Goal: Task Accomplishment & Management: Complete application form

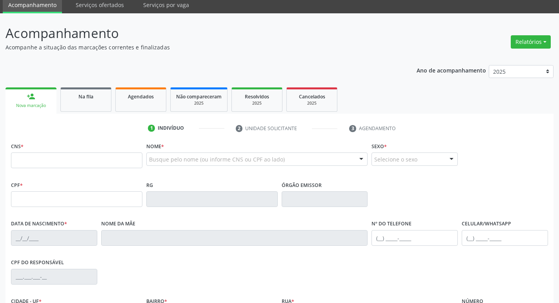
scroll to position [78, 0]
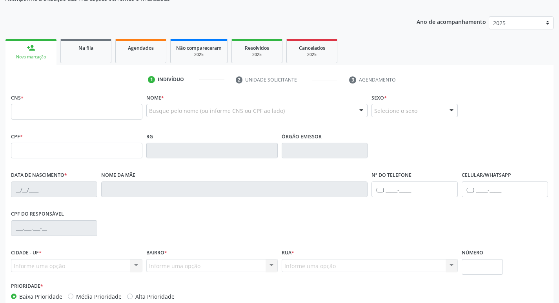
click at [71, 108] on input "text" at bounding box center [76, 112] width 131 height 16
type input "700 2034 7349 8729"
type input "026.623.714-20"
type input "[DATE]"
type input "[PERSON_NAME]"
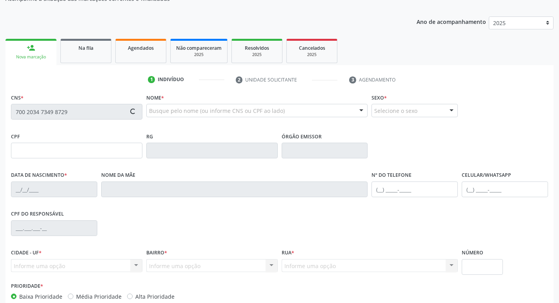
type input "[PHONE_NUMBER]"
type input "230"
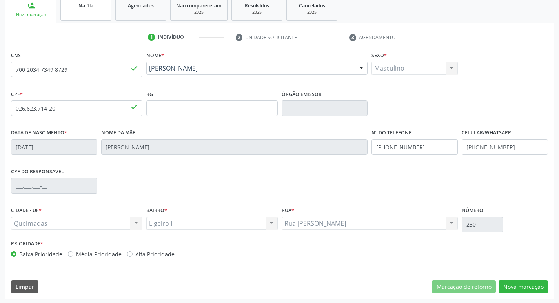
scroll to position [122, 0]
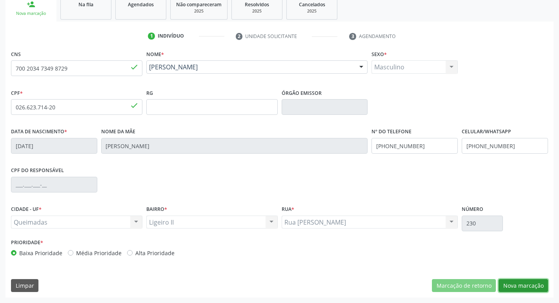
click at [531, 286] on button "Nova marcação" at bounding box center [523, 285] width 49 height 13
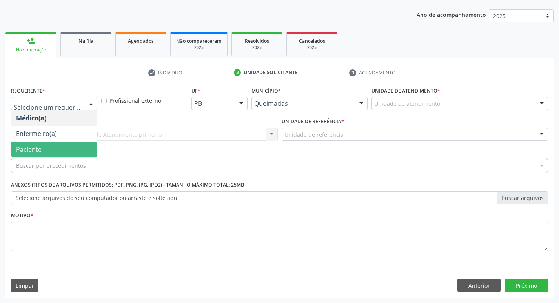
click at [43, 147] on span "Paciente" at bounding box center [54, 150] width 86 height 16
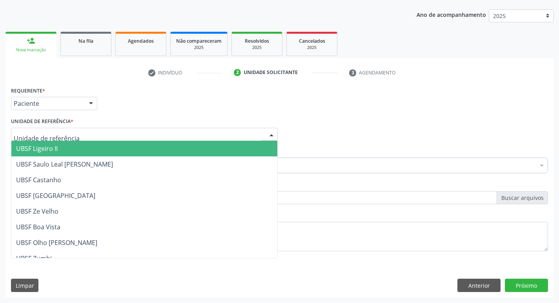
click at [48, 139] on div at bounding box center [144, 134] width 267 height 13
click at [44, 148] on span "UBSF Ligeiro II" at bounding box center [37, 148] width 42 height 9
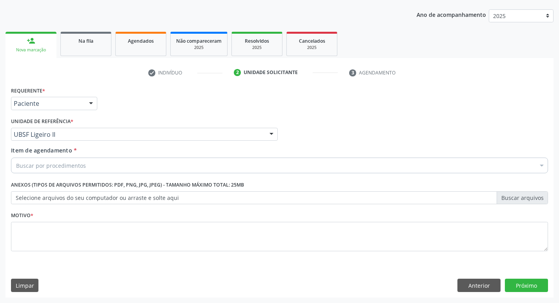
click at [46, 160] on div "Buscar por procedimentos" at bounding box center [279, 166] width 537 height 16
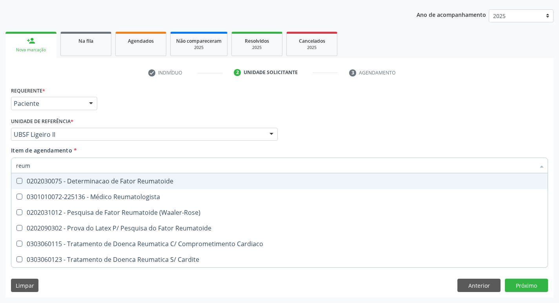
type input "reuma"
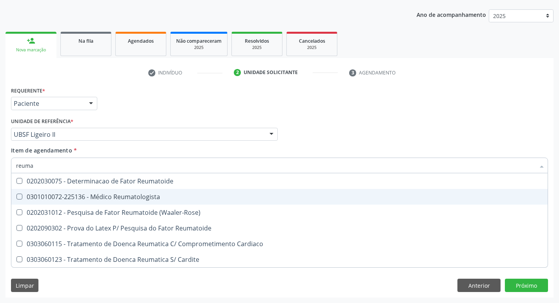
click at [65, 194] on div "0301010072-225136 - Médico Reumatologista" at bounding box center [279, 197] width 527 height 6
checkbox Reumatologista "true"
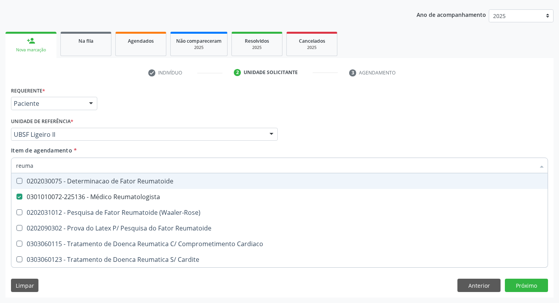
click at [188, 104] on div "Requerente * Paciente Médico(a) Enfermeiro(a) Paciente Nenhum resultado encontr…" at bounding box center [279, 100] width 541 height 31
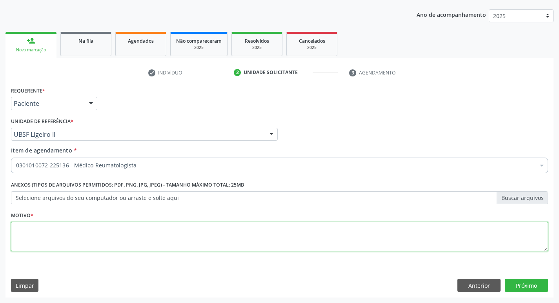
click at [141, 225] on textarea at bounding box center [279, 237] width 537 height 30
type textarea "avaliação"
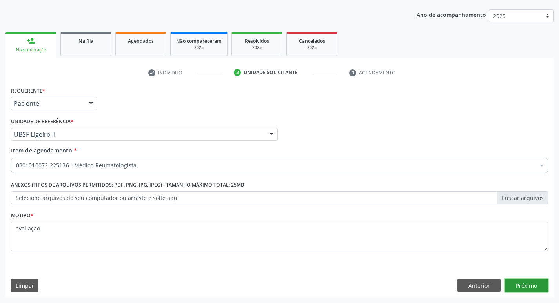
click at [546, 288] on button "Próximo" at bounding box center [526, 285] width 43 height 13
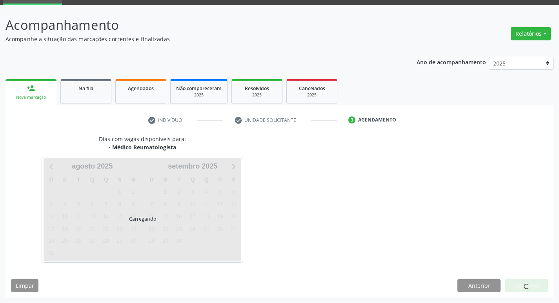
scroll to position [38, 0]
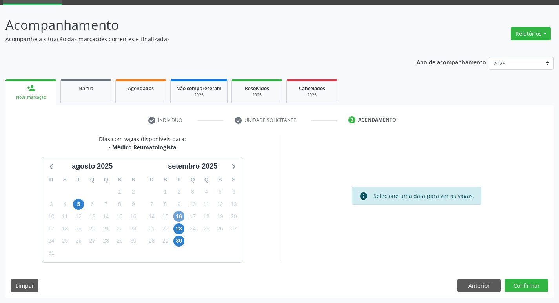
click at [179, 216] on span "16" at bounding box center [178, 216] width 11 height 11
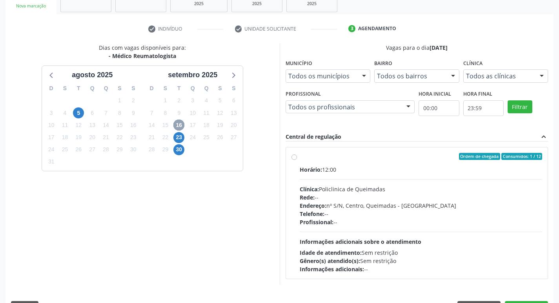
scroll to position [151, 0]
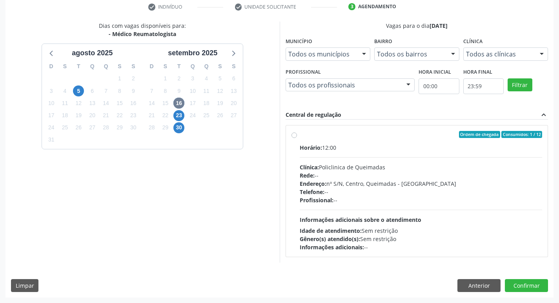
click at [354, 137] on div "Ordem de chegada Consumidos: 1 / 12" at bounding box center [421, 134] width 243 height 7
click at [297, 137] on input "Ordem de chegada Consumidos: 1 / 12 Horário: 12:00 Clínica: Policlinica de Quei…" at bounding box center [294, 134] width 5 height 7
radio input "true"
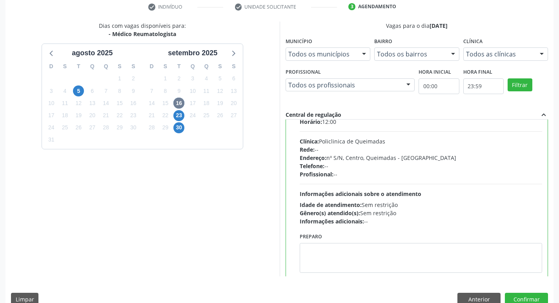
scroll to position [39, 0]
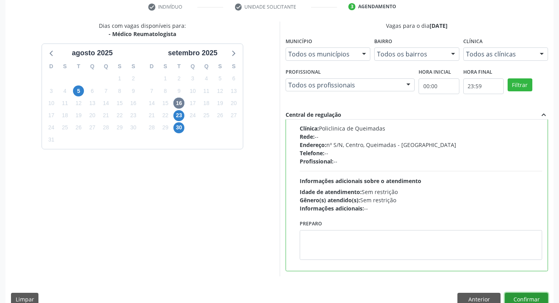
click at [510, 295] on button "Confirmar" at bounding box center [526, 299] width 43 height 13
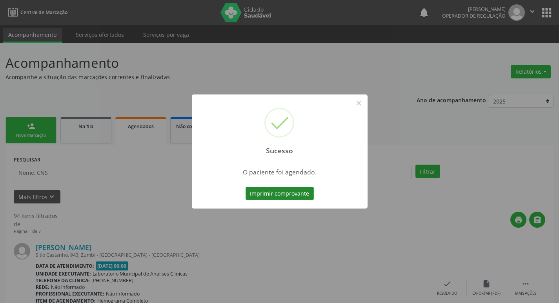
click at [286, 194] on button "Imprimir comprovante" at bounding box center [280, 193] width 68 height 13
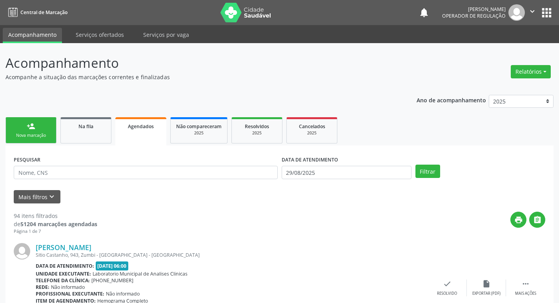
click at [7, 125] on link "person_add Nova marcação" at bounding box center [30, 130] width 51 height 26
click at [14, 127] on link "person_add Nova marcação" at bounding box center [30, 130] width 51 height 26
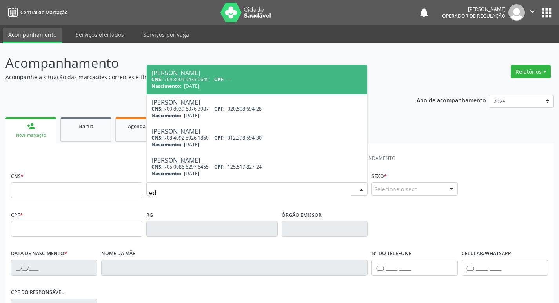
type input "e"
type input "[PERSON_NAME]"
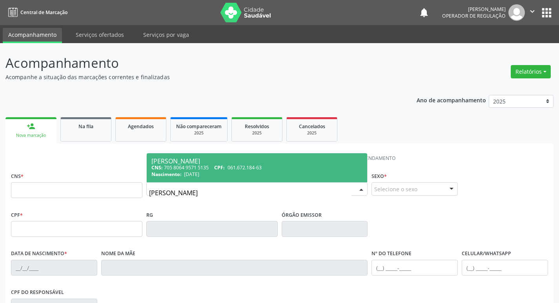
click at [213, 159] on div "[PERSON_NAME]" at bounding box center [256, 161] width 211 height 6
type input "705 8064 9571 5135"
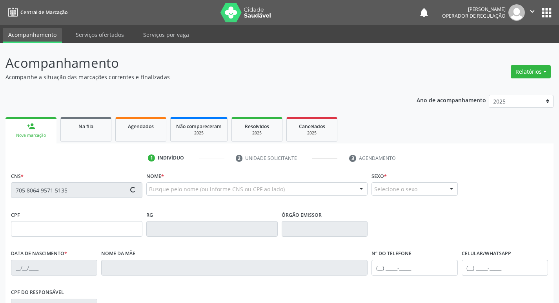
type input "061.672.184-63"
type input "[DATE]"
type input "[PERSON_NAME]"
type input "[PHONE_NUMBER]"
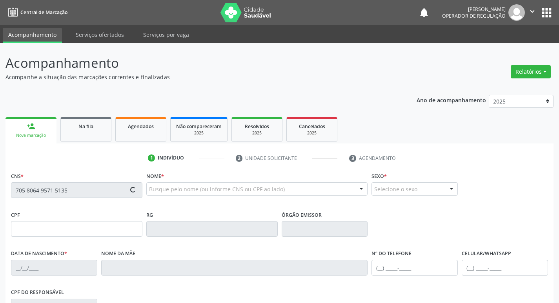
type input "63"
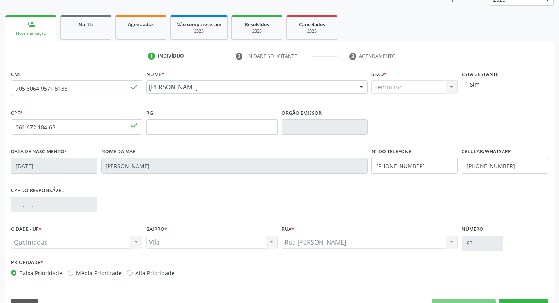
scroll to position [122, 0]
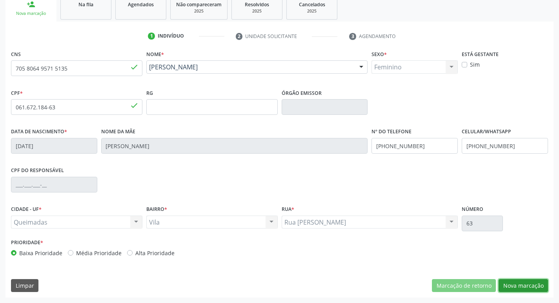
click at [528, 290] on button "Nova marcação" at bounding box center [523, 285] width 49 height 13
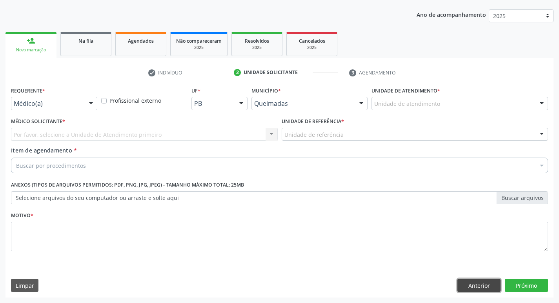
click at [488, 286] on button "Anterior" at bounding box center [478, 285] width 43 height 13
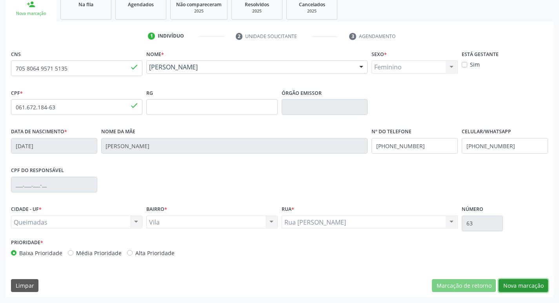
click at [527, 285] on button "Nova marcação" at bounding box center [523, 285] width 49 height 13
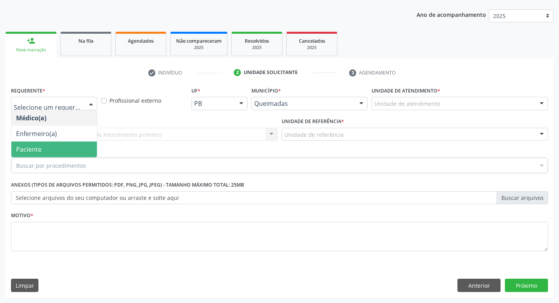
click at [53, 149] on span "Paciente" at bounding box center [54, 150] width 86 height 16
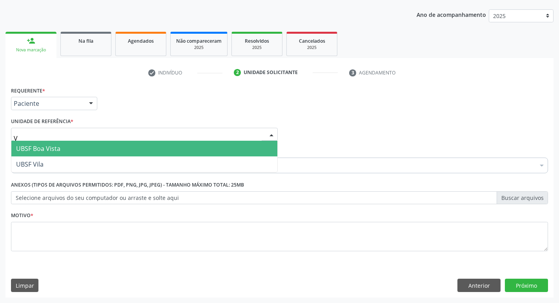
type input "VI"
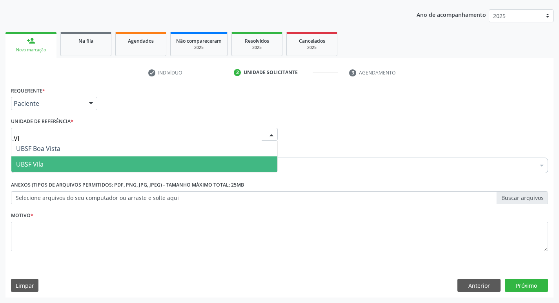
click at [37, 170] on span "UBSF Vila" at bounding box center [144, 165] width 266 height 16
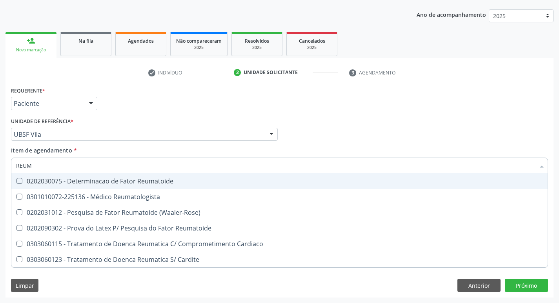
type input "REUMA"
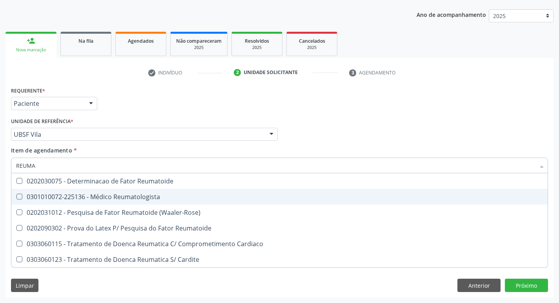
click at [42, 196] on div "0301010072-225136 - Médico Reumatologista" at bounding box center [279, 197] width 527 height 6
checkbox Reumatologista "true"
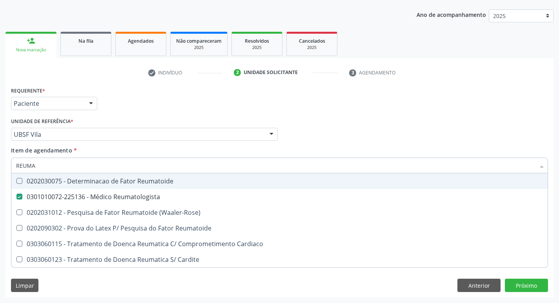
click at [163, 96] on div "Requerente * Paciente Médico(a) Enfermeiro(a) Paciente Nenhum resultado encontr…" at bounding box center [279, 100] width 541 height 31
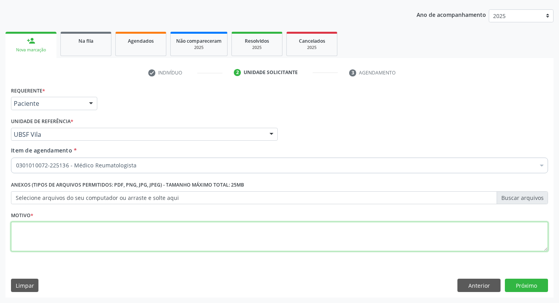
click at [103, 226] on textarea at bounding box center [279, 237] width 537 height 30
type textarea "RETORNO"
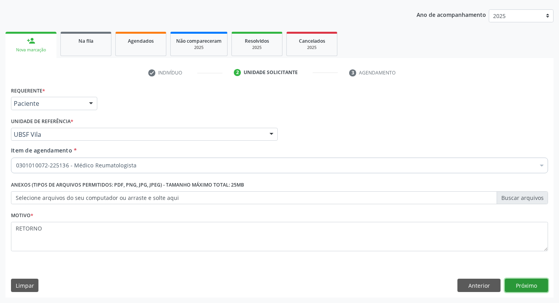
click at [525, 286] on button "Próximo" at bounding box center [526, 285] width 43 height 13
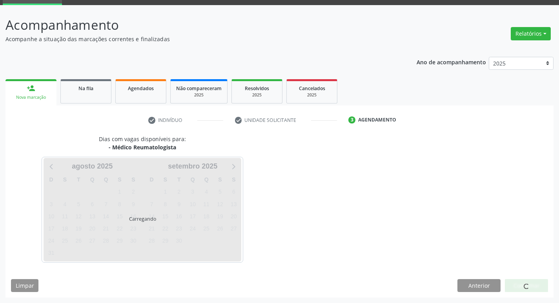
scroll to position [38, 0]
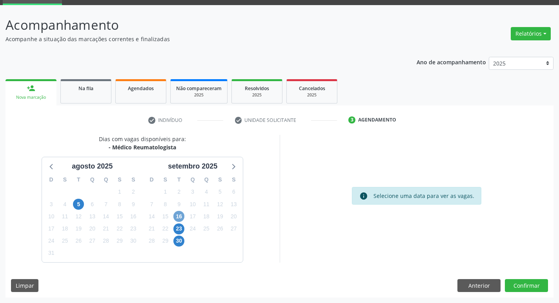
click at [180, 215] on span "16" at bounding box center [178, 216] width 11 height 11
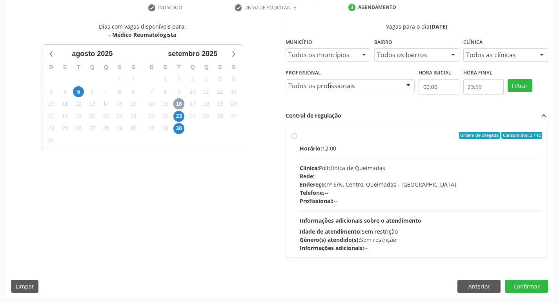
scroll to position [151, 0]
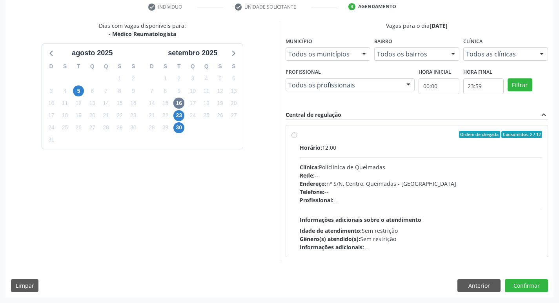
click at [391, 136] on div "Ordem de chegada Consumidos: 2 / 12" at bounding box center [421, 134] width 243 height 7
click at [297, 136] on input "Ordem de chegada Consumidos: 2 / 12 Horário: 12:00 Clínica: Policlinica de Quei…" at bounding box center [294, 134] width 5 height 7
radio input "true"
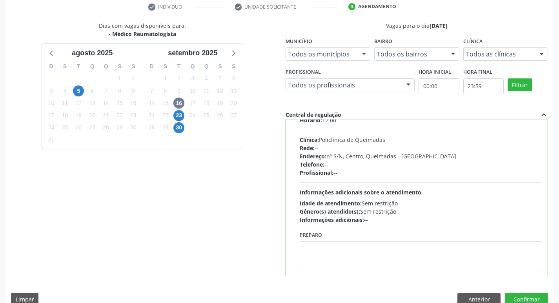
scroll to position [39, 0]
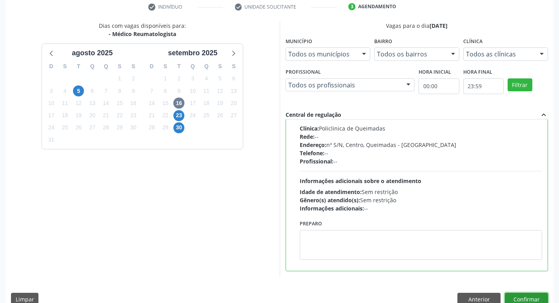
click at [519, 297] on button "Confirmar" at bounding box center [526, 299] width 43 height 13
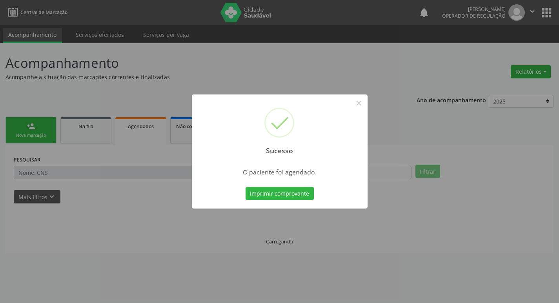
scroll to position [0, 0]
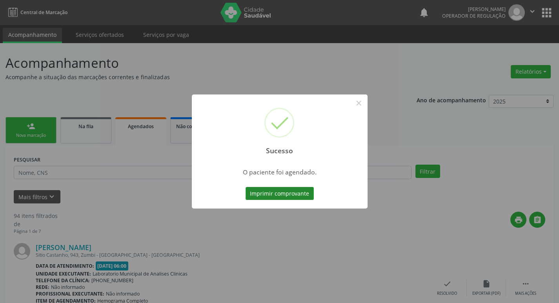
click at [310, 192] on button "Imprimir comprovante" at bounding box center [280, 193] width 68 height 13
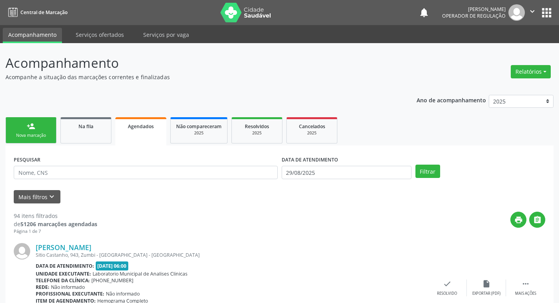
click at [42, 127] on link "person_add Nova marcação" at bounding box center [30, 130] width 51 height 26
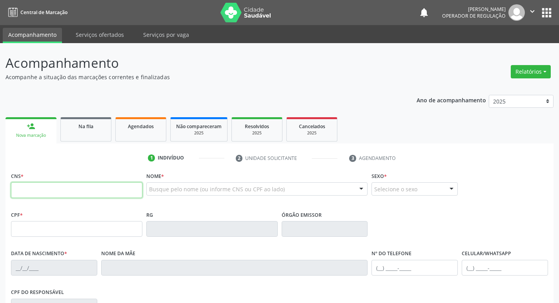
click at [55, 188] on input "text" at bounding box center [76, 190] width 131 height 16
type input "700 4099 6434 3842"
type input "027.565.624-16"
type input "[DATE]"
type input "[PERSON_NAME]"
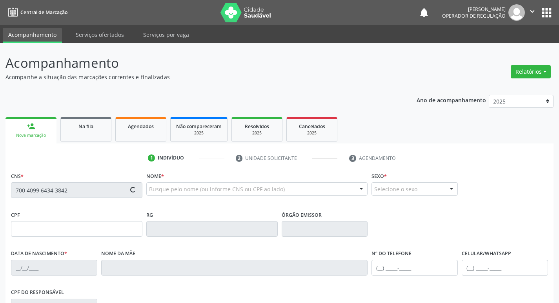
type input "[PHONE_NUMBER]"
type input "839.298.274-68"
type input "S/N"
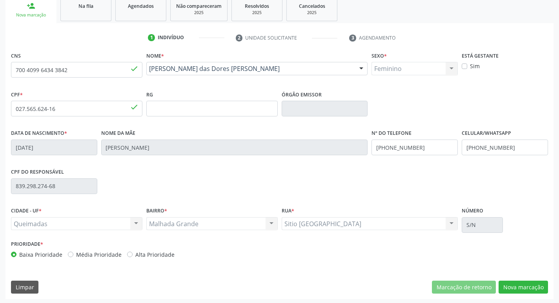
scroll to position [122, 0]
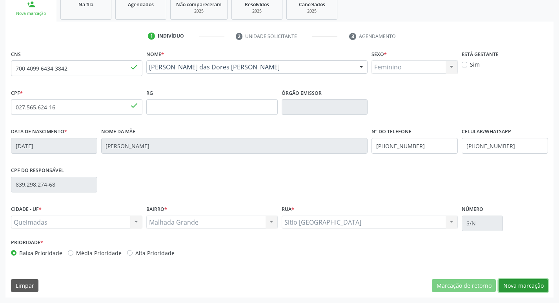
click at [525, 284] on button "Nova marcação" at bounding box center [523, 285] width 49 height 13
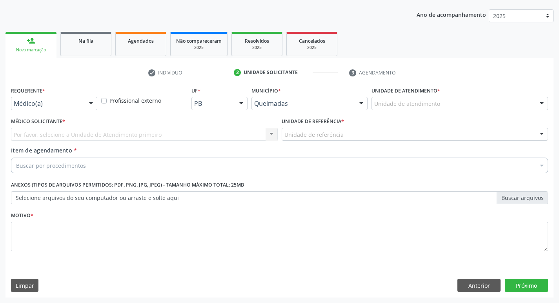
scroll to position [86, 0]
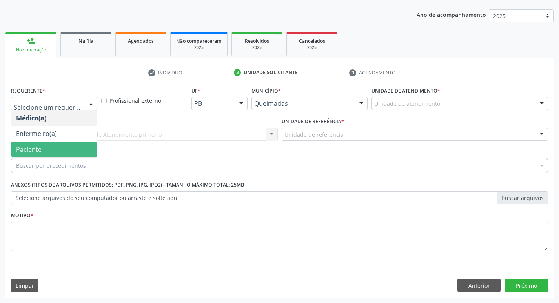
click at [50, 151] on span "Paciente" at bounding box center [54, 150] width 86 height 16
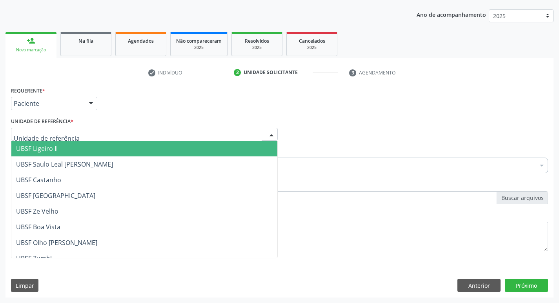
click at [80, 135] on div at bounding box center [144, 134] width 267 height 13
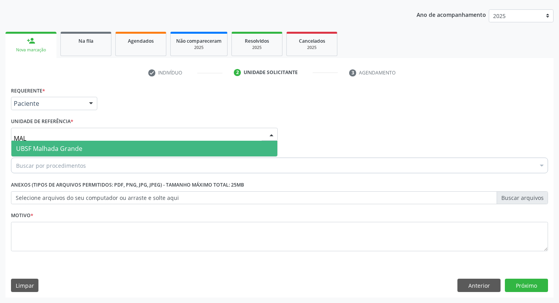
type input "MALH"
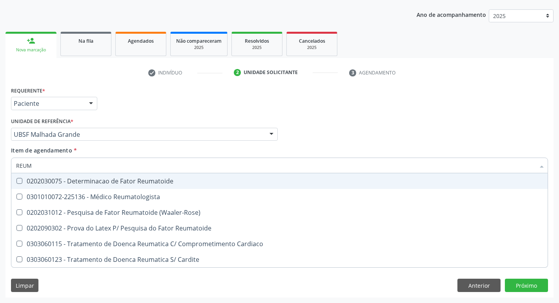
type input "REUMA"
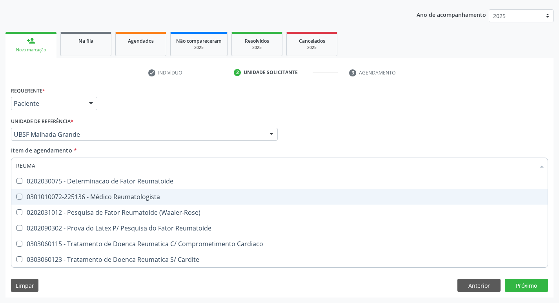
click at [46, 191] on span "0301010072-225136 - Médico Reumatologista" at bounding box center [279, 197] width 536 height 16
checkbox Reumatologista "true"
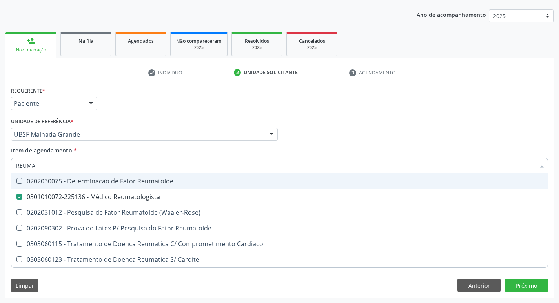
click at [194, 92] on div "Requerente * Paciente Médico(a) Enfermeiro(a) Paciente Nenhum resultado encontr…" at bounding box center [279, 100] width 541 height 31
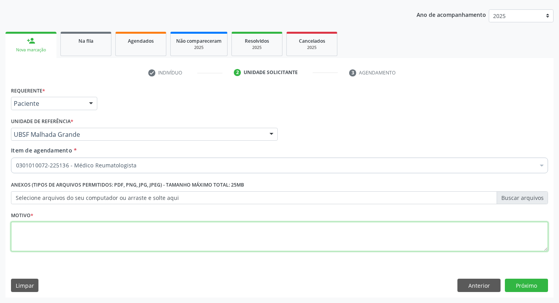
click at [53, 229] on textarea at bounding box center [279, 237] width 537 height 30
type textarea "RETORNO."
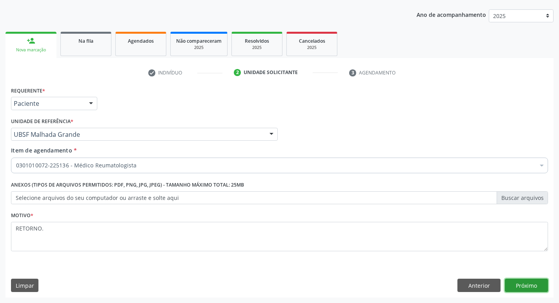
click at [520, 284] on button "Próximo" at bounding box center [526, 285] width 43 height 13
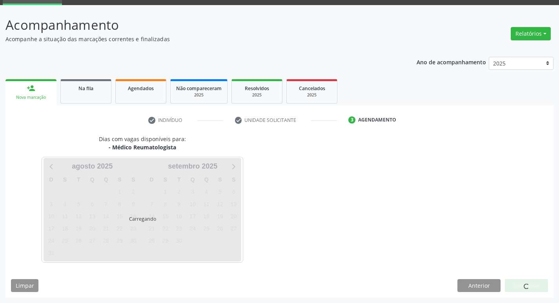
scroll to position [38, 0]
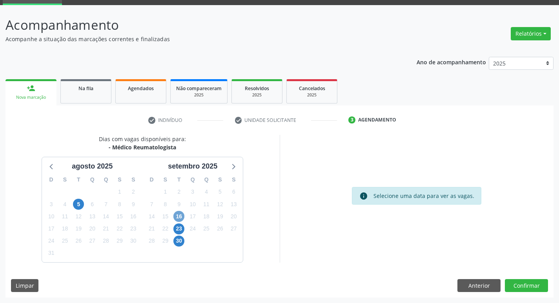
click at [179, 213] on span "16" at bounding box center [178, 216] width 11 height 11
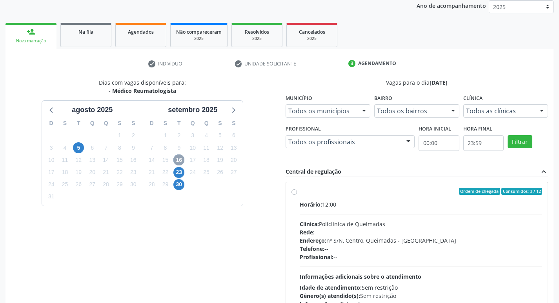
scroll to position [151, 0]
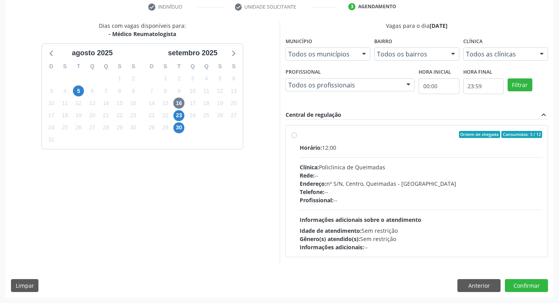
click at [368, 135] on div "Ordem de chegada Consumidos: 3 / 12" at bounding box center [421, 134] width 243 height 7
click at [297, 135] on input "Ordem de chegada Consumidos: 3 / 12 Horário: 12:00 Clínica: Policlinica de Quei…" at bounding box center [294, 134] width 5 height 7
radio input "true"
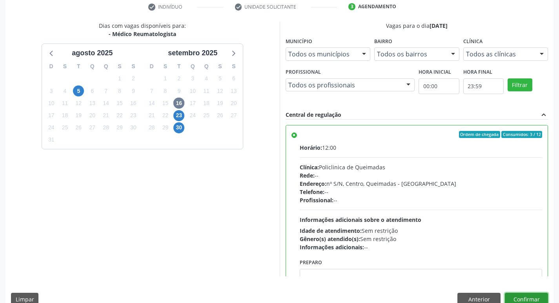
click at [528, 297] on button "Confirmar" at bounding box center [526, 299] width 43 height 13
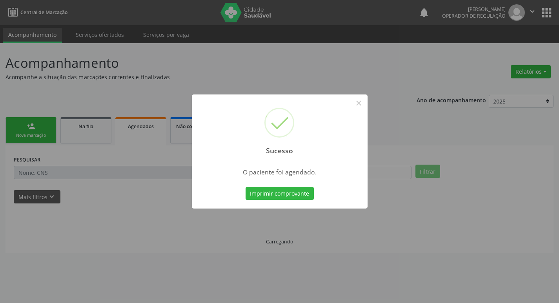
scroll to position [0, 0]
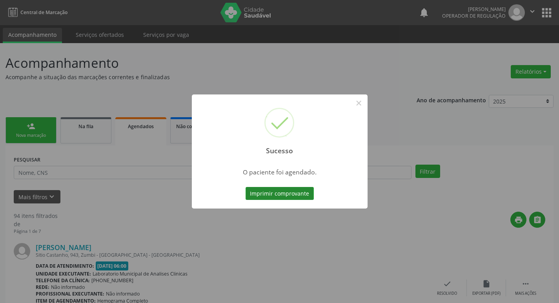
click at [300, 195] on button "Imprimir comprovante" at bounding box center [280, 193] width 68 height 13
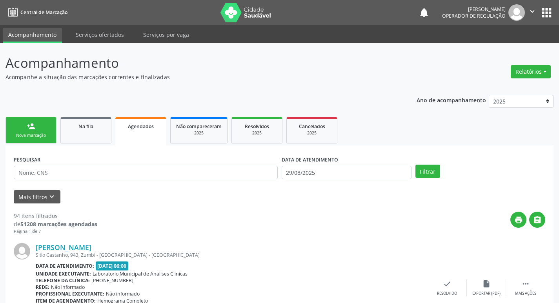
click at [33, 139] on link "person_add Nova marcação" at bounding box center [30, 130] width 51 height 26
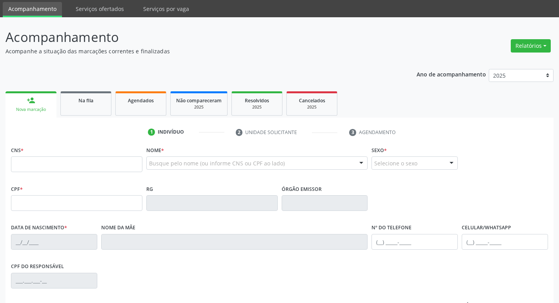
scroll to position [39, 0]
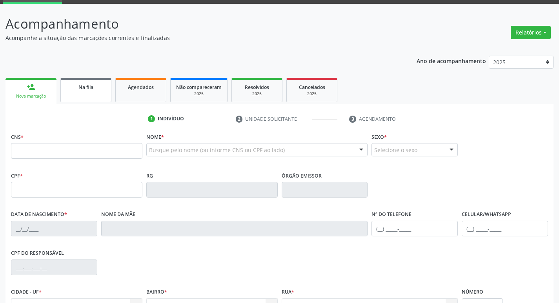
click at [73, 93] on link "Na fila" at bounding box center [85, 90] width 51 height 24
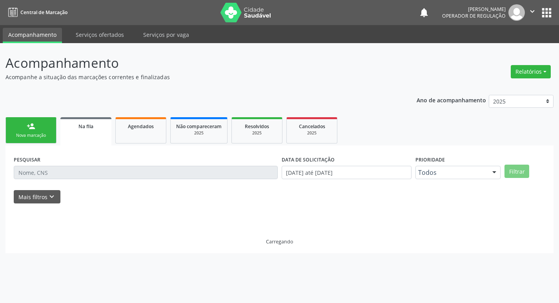
scroll to position [0, 0]
click at [39, 126] on link "person_add Nova marcação" at bounding box center [30, 130] width 51 height 26
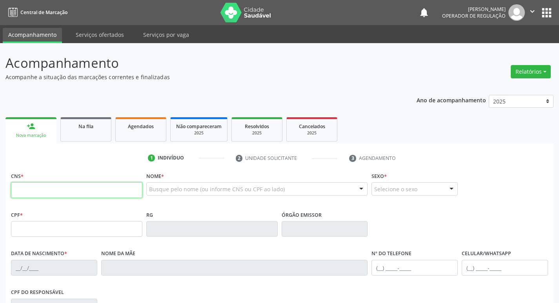
click at [55, 190] on input "text" at bounding box center [76, 190] width 131 height 16
type input "709 0008 2155 7112"
type input "084.968.794-29"
type input "[DATE]"
type input "[PERSON_NAME]"
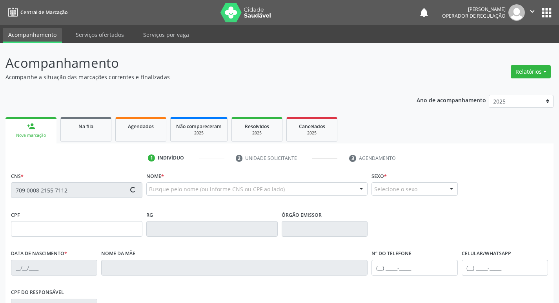
type input "[PHONE_NUMBER]"
type input "075.072.584-24"
type input "S/N"
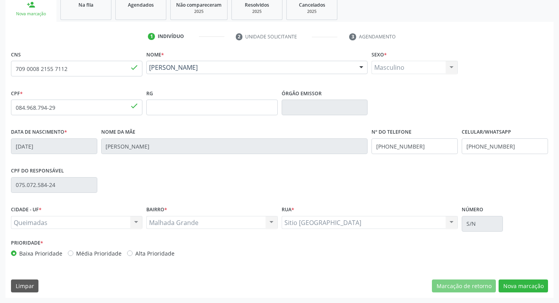
scroll to position [122, 0]
drag, startPoint x: 520, startPoint y: 287, endPoint x: 55, endPoint y: 235, distance: 468.5
click at [512, 287] on button "Nova marcação" at bounding box center [523, 285] width 49 height 13
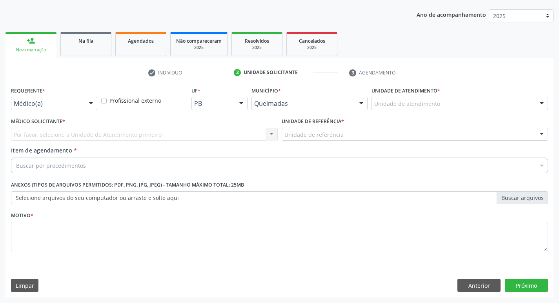
scroll to position [86, 0]
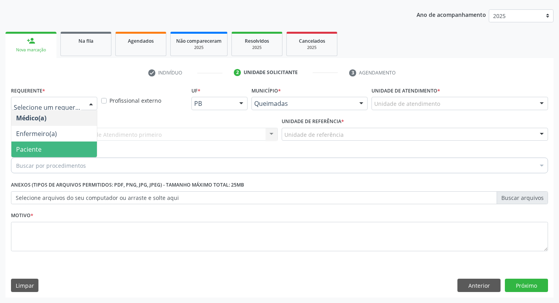
click at [42, 149] on span "Paciente" at bounding box center [54, 150] width 86 height 16
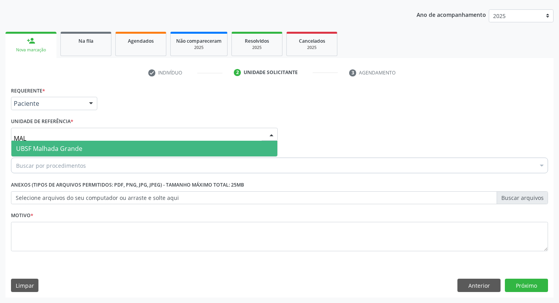
type input "MALH"
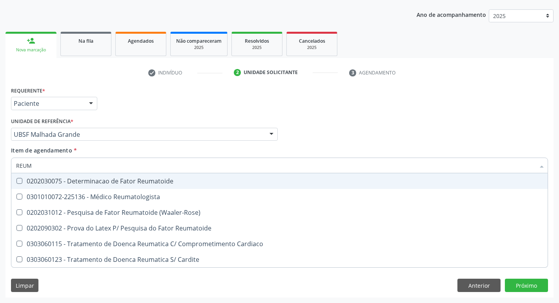
type input "REUMA"
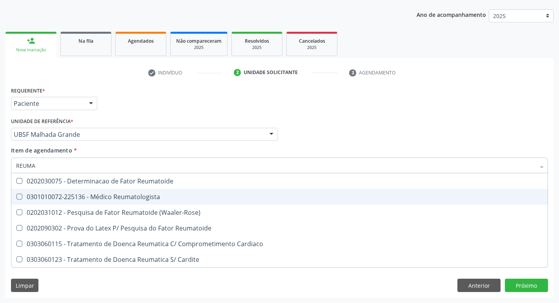
click at [47, 195] on div "0301010072-225136 - Médico Reumatologista" at bounding box center [279, 197] width 527 height 6
checkbox Reumatologista "true"
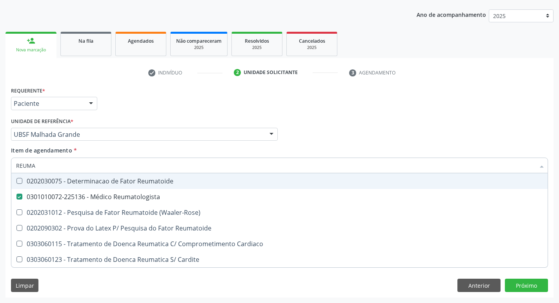
click at [196, 97] on div "Requerente * Paciente Médico(a) Enfermeiro(a) Paciente Nenhum resultado encontr…" at bounding box center [279, 100] width 541 height 31
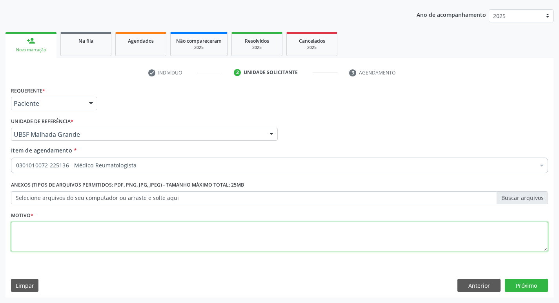
click at [62, 240] on textarea at bounding box center [279, 237] width 537 height 30
type textarea "RETORNO."
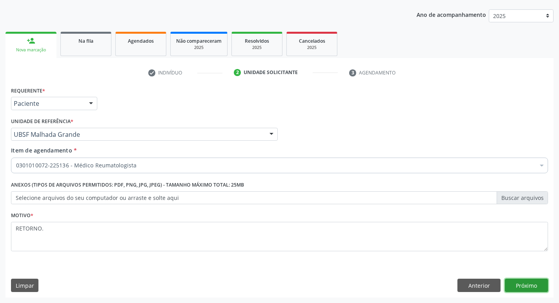
click at [530, 282] on button "Próximo" at bounding box center [526, 285] width 43 height 13
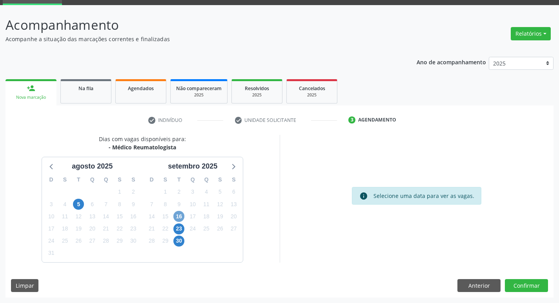
click at [177, 214] on span "16" at bounding box center [178, 216] width 11 height 11
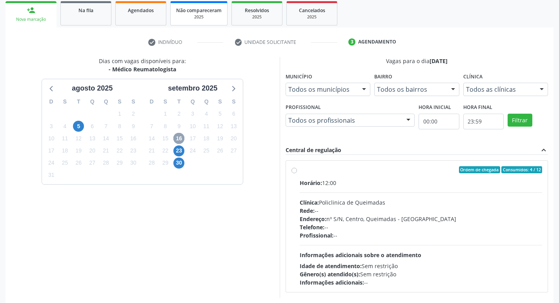
scroll to position [151, 0]
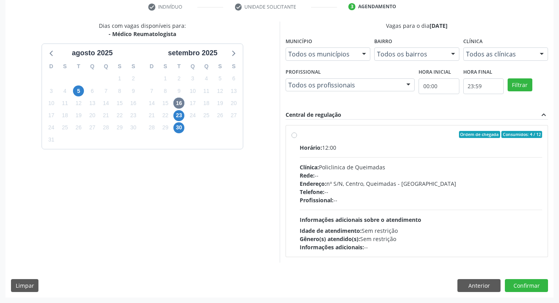
click at [442, 154] on div "Horário: 12:00 Clínica: Policlinica de Queimadas Rede: -- Endereço: nº S/N, Cen…" at bounding box center [421, 198] width 243 height 108
click at [297, 138] on input "Ordem de chegada Consumidos: 4 / 12 Horário: 12:00 Clínica: Policlinica de Quei…" at bounding box center [294, 134] width 5 height 7
radio input "true"
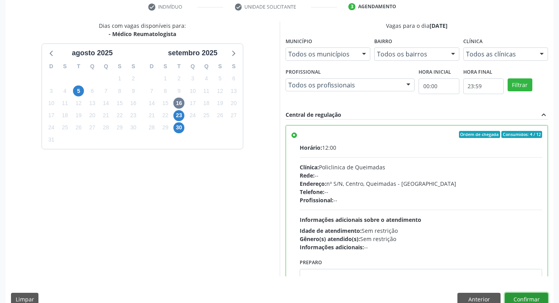
click at [523, 295] on button "Confirmar" at bounding box center [526, 299] width 43 height 13
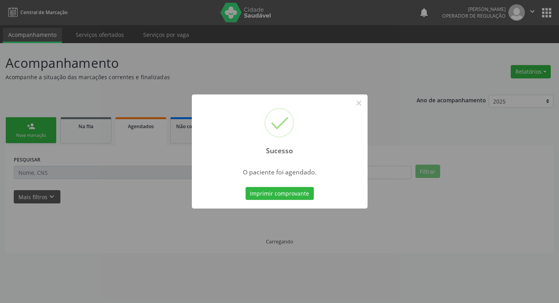
scroll to position [0, 0]
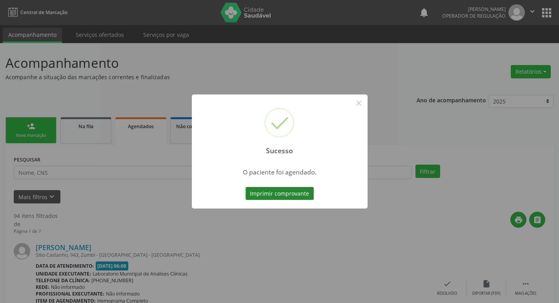
click at [290, 195] on button "Imprimir comprovante" at bounding box center [280, 193] width 68 height 13
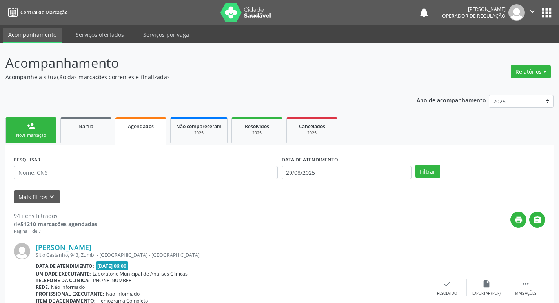
click at [46, 131] on link "person_add Nova marcação" at bounding box center [30, 130] width 51 height 26
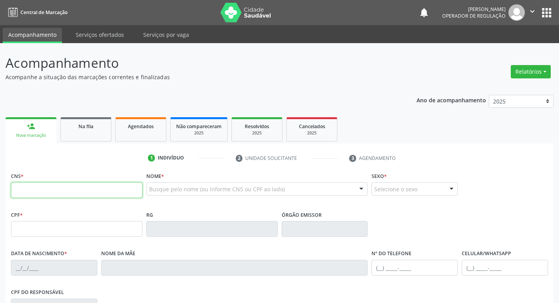
click at [76, 193] on input "text" at bounding box center [76, 190] width 131 height 16
type input "706 4031 0994 5487"
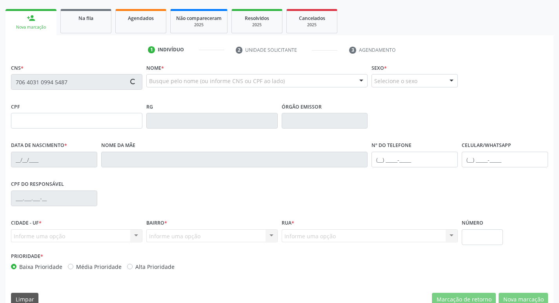
scroll to position [122, 0]
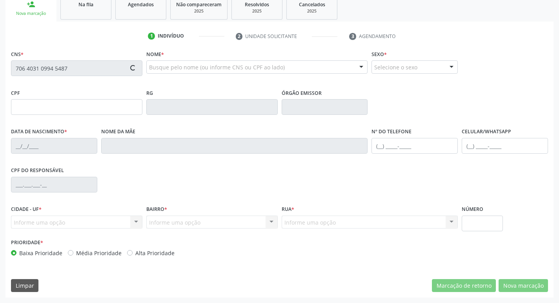
type input "065.534.204-40"
type input "[DATE]"
type input "[PERSON_NAME]"
type input "[PHONE_NUMBER]"
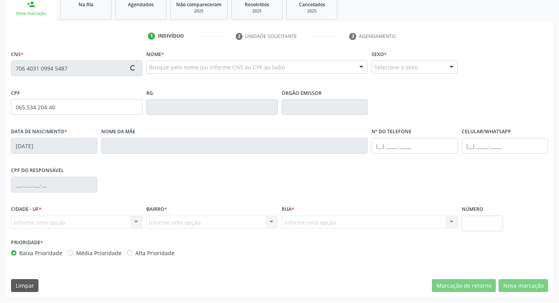
type input "95"
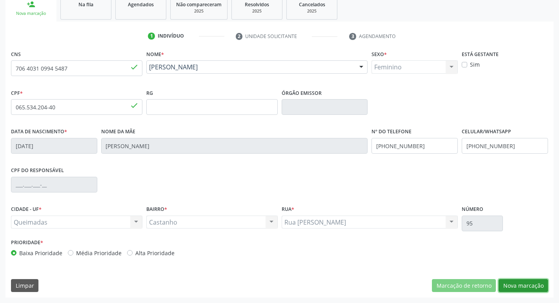
click at [506, 281] on button "Nova marcação" at bounding box center [523, 285] width 49 height 13
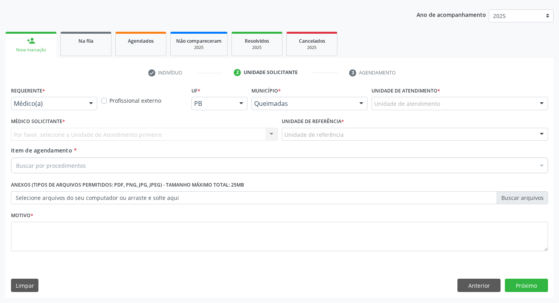
scroll to position [86, 0]
click at [65, 96] on div "Requerente * Médico(a) Médico(a) Enfermeiro(a) Paciente Nenhum resultado encont…" at bounding box center [54, 97] width 86 height 25
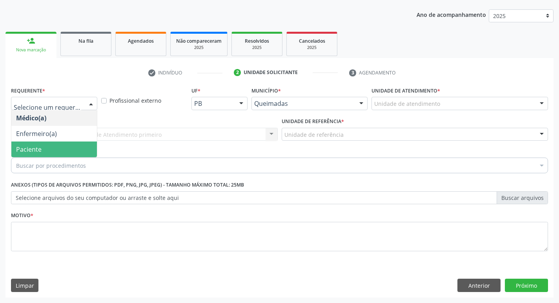
click at [51, 148] on span "Paciente" at bounding box center [54, 150] width 86 height 16
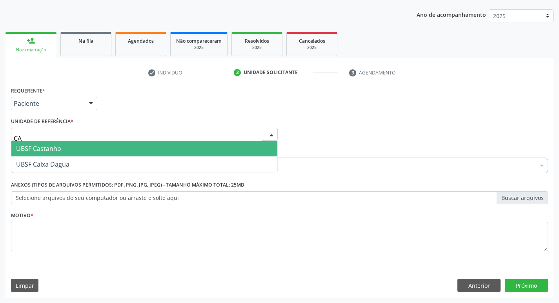
type input "CAS"
click at [68, 149] on span "UBSF Castanho" at bounding box center [144, 149] width 266 height 16
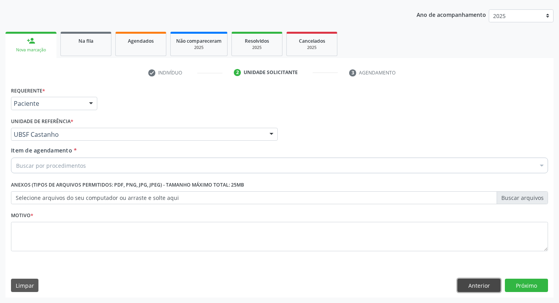
click at [479, 282] on button "Anterior" at bounding box center [478, 285] width 43 height 13
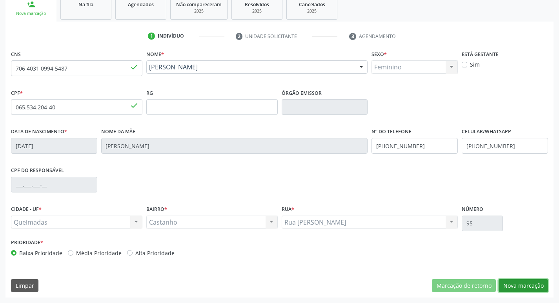
click at [521, 282] on button "Nova marcação" at bounding box center [523, 285] width 49 height 13
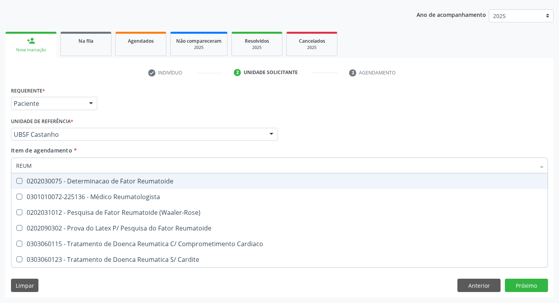
type input "REUMA"
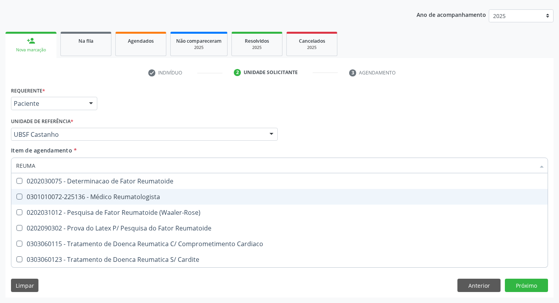
click at [104, 198] on div "0301010072-225136 - Médico Reumatologista" at bounding box center [279, 197] width 527 height 6
checkbox Reumatologista "true"
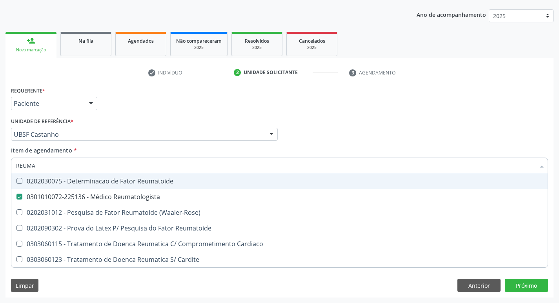
click at [156, 102] on div "Requerente * Paciente Médico(a) Enfermeiro(a) Paciente Nenhum resultado encontr…" at bounding box center [279, 100] width 541 height 31
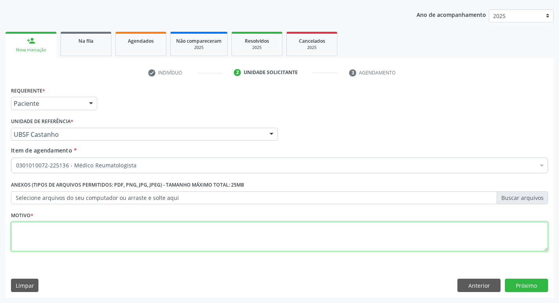
click at [43, 233] on textarea at bounding box center [279, 237] width 537 height 30
type textarea "RETORNO"
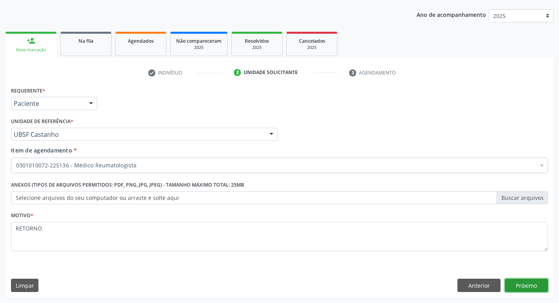
click at [525, 282] on button "Próximo" at bounding box center [526, 285] width 43 height 13
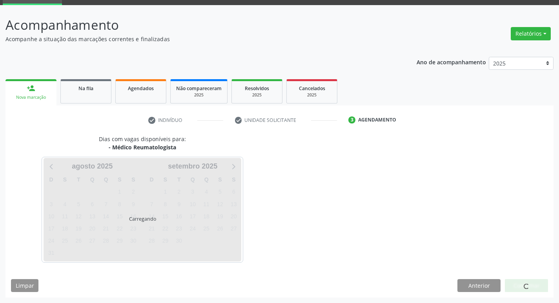
scroll to position [38, 0]
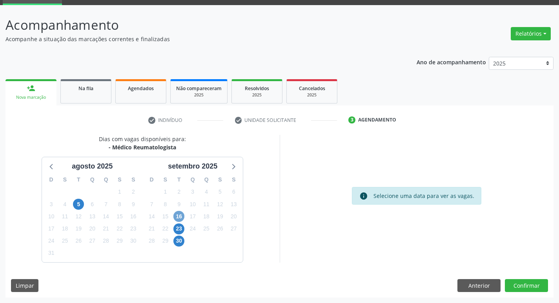
click at [184, 215] on span "16" at bounding box center [178, 216] width 11 height 11
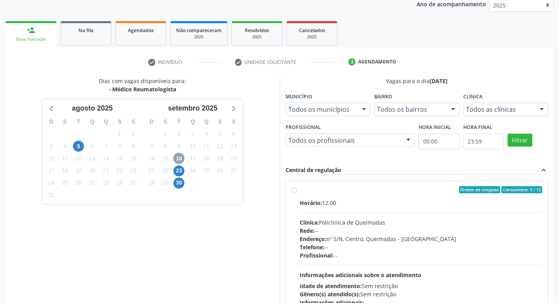
scroll to position [151, 0]
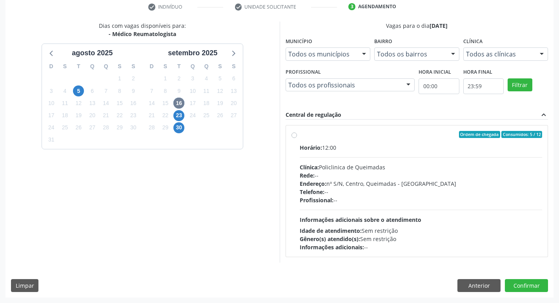
click at [460, 132] on span "Ordem de chegada" at bounding box center [479, 134] width 41 height 7
click at [297, 132] on input "Ordem de chegada Consumidos: 5 / 12 Horário: 12:00 Clínica: Policlinica de Quei…" at bounding box center [294, 134] width 5 height 7
radio input "true"
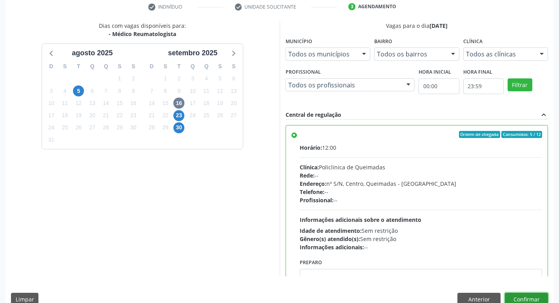
click at [514, 298] on button "Confirmar" at bounding box center [526, 299] width 43 height 13
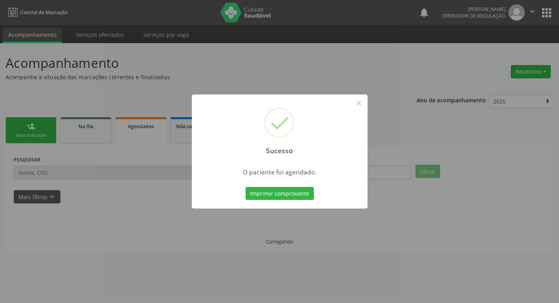
scroll to position [0, 0]
click at [261, 191] on button "Imprimir comprovante" at bounding box center [282, 193] width 68 height 13
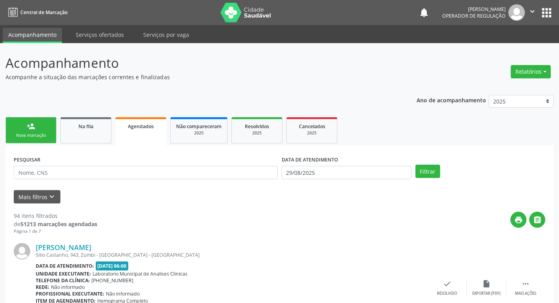
click at [31, 129] on div "person_add" at bounding box center [31, 126] width 9 height 9
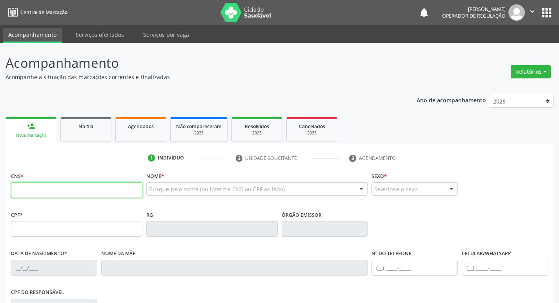
drag, startPoint x: 51, startPoint y: 191, endPoint x: 56, endPoint y: 146, distance: 45.4
click at [51, 179] on div "CNS *" at bounding box center [76, 184] width 131 height 28
type input "705 0042 3457 5254"
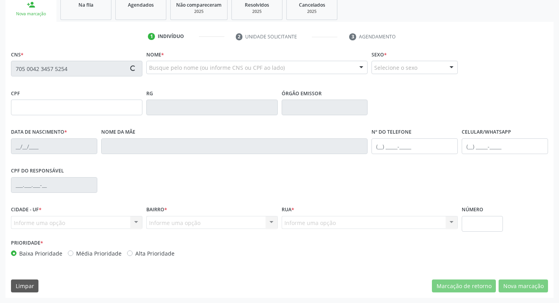
type input "071.047.094-01"
type input "[DATE]"
type input "[PERSON_NAME]"
type input "[PHONE_NUMBER]"
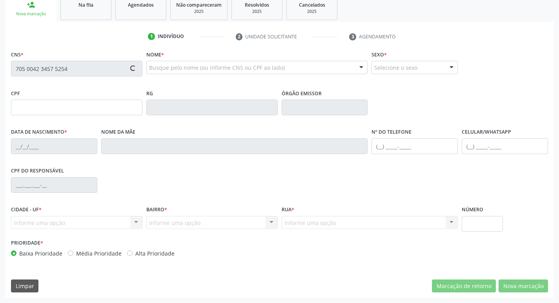
type input "322"
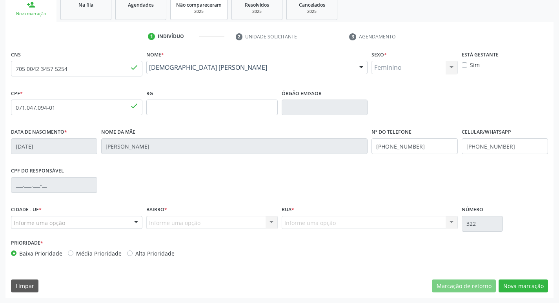
scroll to position [122, 0]
click at [530, 279] on button "Nova marcação" at bounding box center [523, 285] width 49 height 13
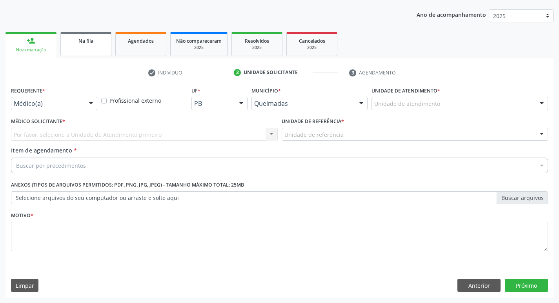
scroll to position [86, 0]
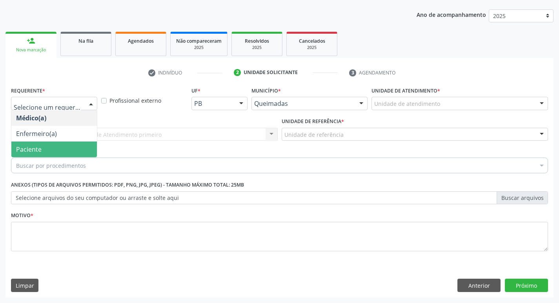
click at [48, 153] on span "Paciente" at bounding box center [54, 150] width 86 height 16
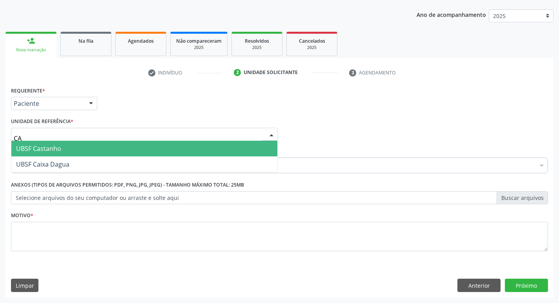
type input "CAS"
click at [55, 151] on span "UBSF Castanho" at bounding box center [38, 148] width 45 height 9
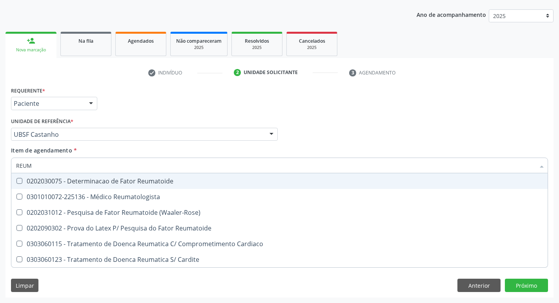
type input "REUMA"
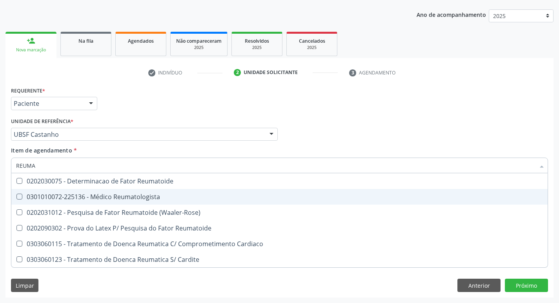
click at [79, 197] on div "0301010072-225136 - Médico Reumatologista" at bounding box center [279, 197] width 527 height 6
checkbox Reumatologista "true"
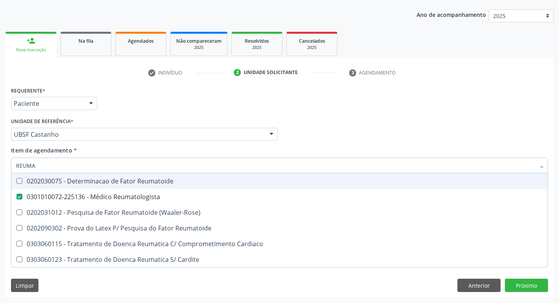
click at [168, 85] on div "Requerente * Paciente Médico(a) Enfermeiro(a) Paciente Nenhum resultado encontr…" at bounding box center [279, 100] width 541 height 31
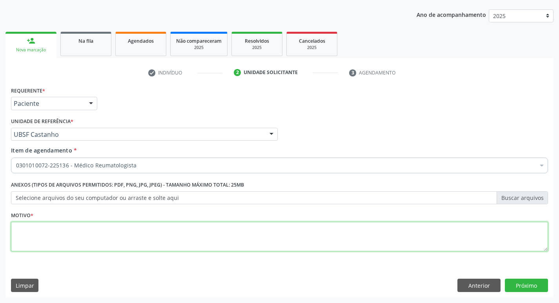
click at [48, 230] on textarea at bounding box center [279, 237] width 537 height 30
type textarea "RETORNO"
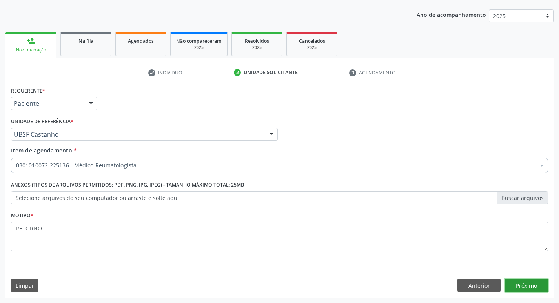
click at [515, 281] on button "Próximo" at bounding box center [526, 285] width 43 height 13
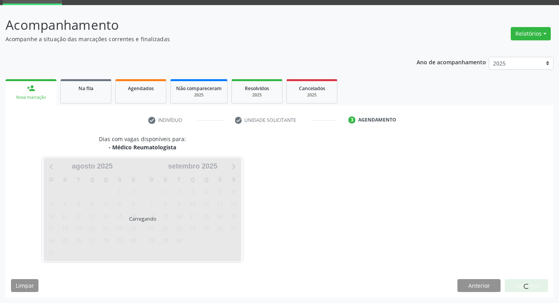
scroll to position [38, 0]
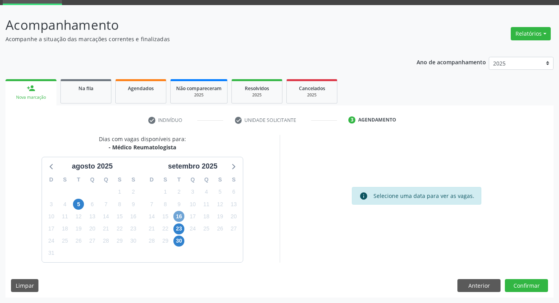
click at [175, 214] on span "16" at bounding box center [178, 216] width 11 height 11
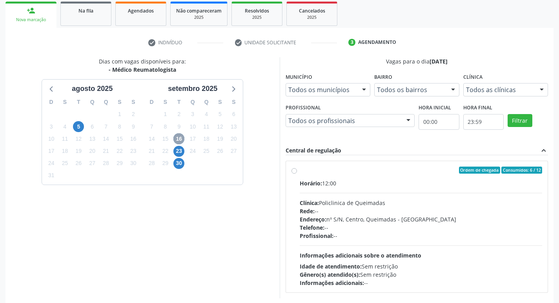
scroll to position [151, 0]
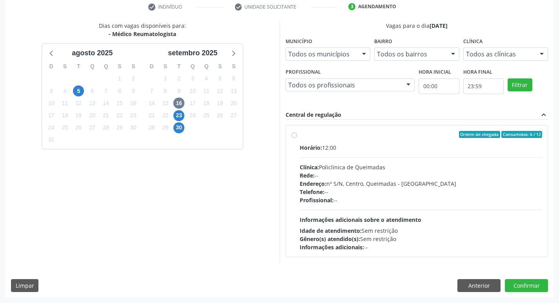
click at [364, 126] on div "Ordem de chegada Consumidos: 6 / 12 Horário: 12:00 Clínica: Policlinica de Quei…" at bounding box center [417, 191] width 262 height 131
radio input "true"
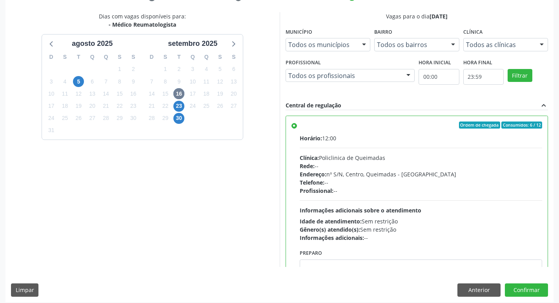
scroll to position [166, 0]
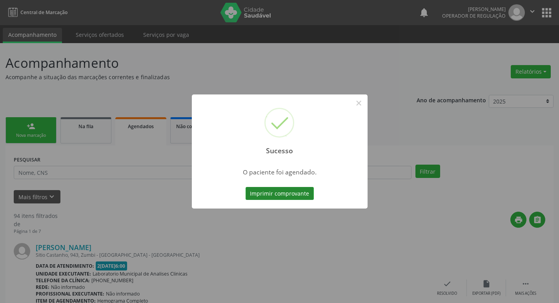
click at [259, 198] on button "Imprimir comprovante" at bounding box center [280, 193] width 68 height 13
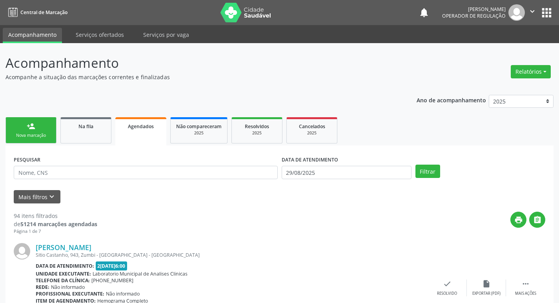
click at [43, 128] on link "person_add Nova marcação" at bounding box center [30, 130] width 51 height 26
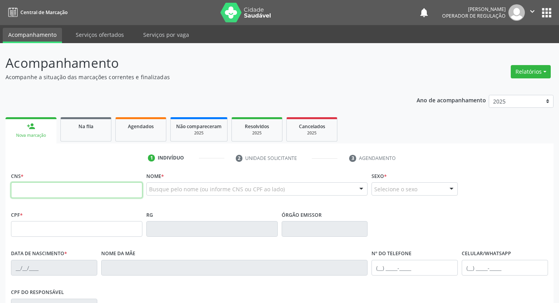
click at [58, 188] on input "text" at bounding box center [76, 190] width 131 height 16
type input "708 5093 6"
click at [132, 119] on link "Agendados" at bounding box center [140, 129] width 51 height 24
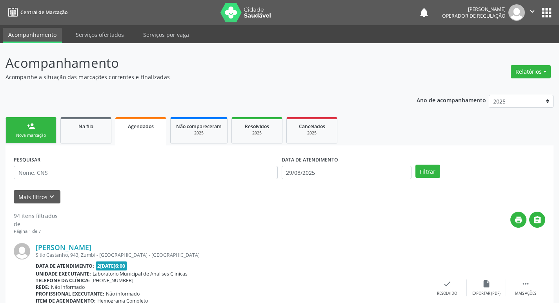
click at [87, 181] on div "PESQUISAR" at bounding box center [146, 169] width 268 height 31
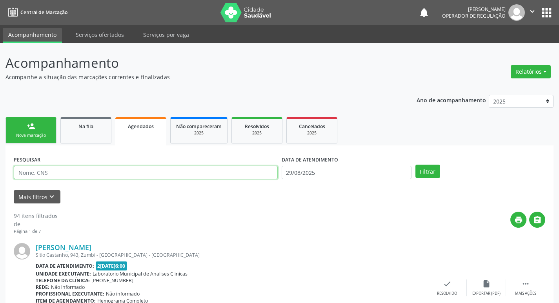
click at [95, 167] on input "text" at bounding box center [146, 172] width 264 height 13
type input "708509320952474"
click at [416, 165] on button "Filtrar" at bounding box center [428, 171] width 25 height 13
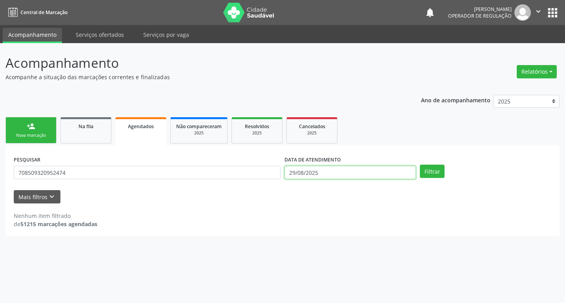
click at [396, 170] on input "29/08/2025" at bounding box center [349, 172] width 131 height 13
click at [420, 165] on button "Filtrar" at bounding box center [432, 171] width 25 height 13
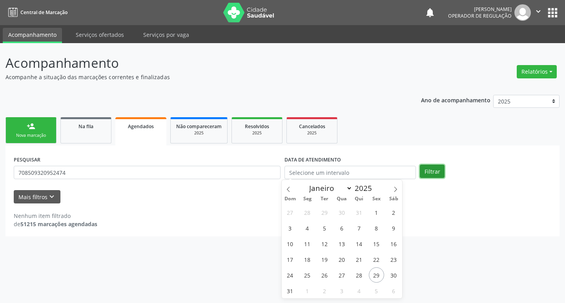
click at [432, 170] on button "Filtrar" at bounding box center [432, 171] width 25 height 13
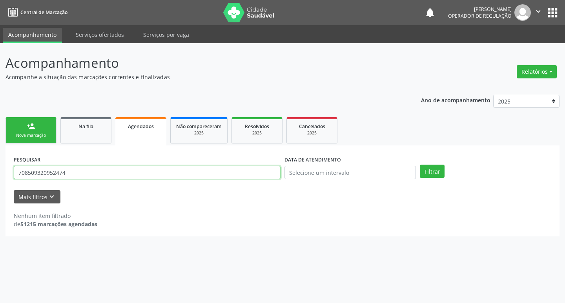
click at [117, 173] on input "708509320952474" at bounding box center [147, 172] width 267 height 13
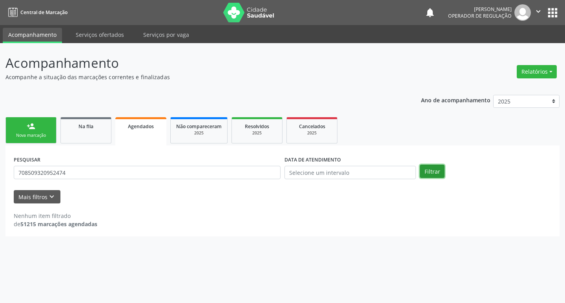
click at [428, 168] on button "Filtrar" at bounding box center [432, 171] width 25 height 13
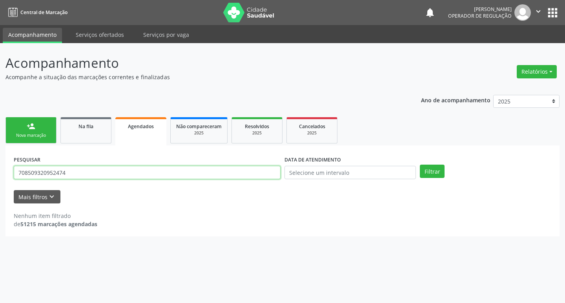
drag, startPoint x: 74, startPoint y: 170, endPoint x: 0, endPoint y: 165, distance: 74.3
click at [0, 165] on div "Acompanhamento Acompanhe a situação das marcações correntes e finalizadas Relat…" at bounding box center [282, 173] width 565 height 260
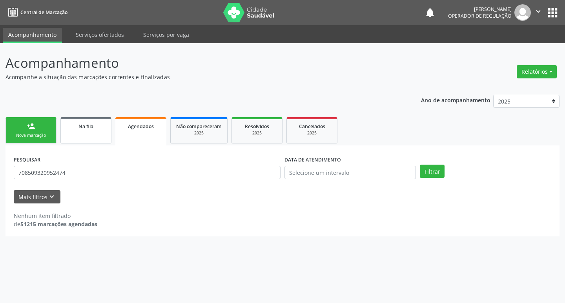
click at [79, 126] on span "Na fila" at bounding box center [85, 126] width 15 height 7
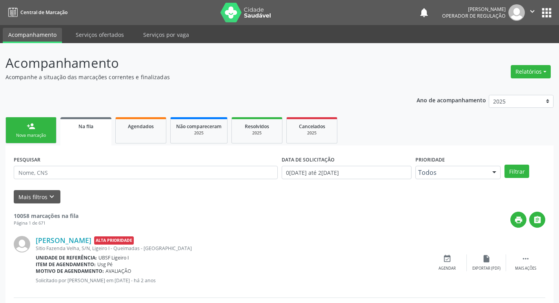
click at [47, 140] on link "person_add Nova marcação" at bounding box center [30, 130] width 51 height 26
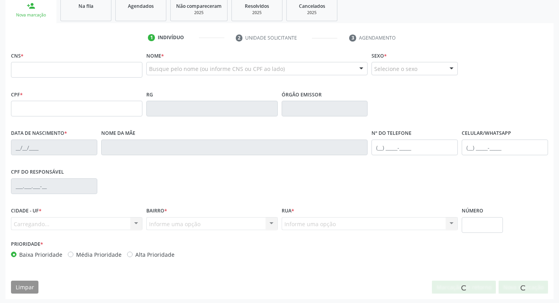
scroll to position [122, 0]
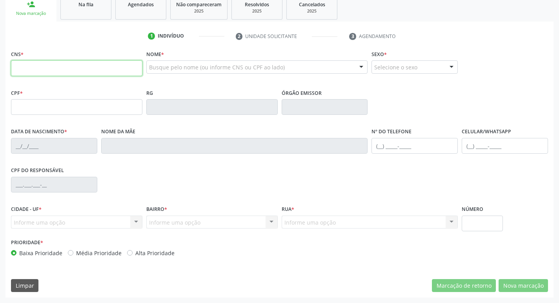
click at [110, 63] on input "text" at bounding box center [76, 68] width 131 height 16
paste input "708 5093 2095 2474"
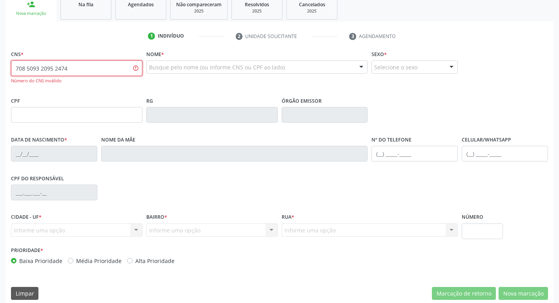
drag, startPoint x: 77, startPoint y: 64, endPoint x: 13, endPoint y: 70, distance: 63.9
click at [13, 70] on input "708 5093 2095 2474" at bounding box center [76, 68] width 131 height 16
type input "708 5093 2095 2474"
click at [143, 18] on link "Agendados" at bounding box center [140, 7] width 51 height 24
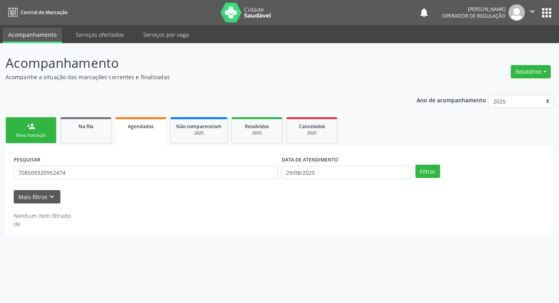
scroll to position [0, 0]
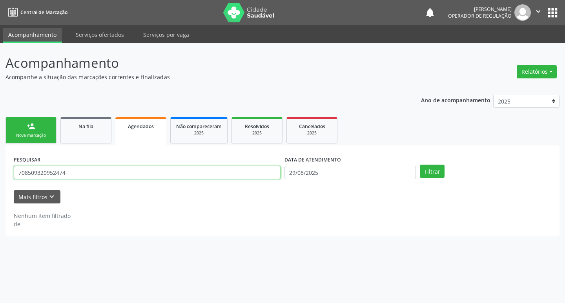
drag, startPoint x: 27, startPoint y: 175, endPoint x: 0, endPoint y: 184, distance: 28.2
click at [0, 184] on div "Acompanhamento Acompanhe a situação das marcações correntes e finalizadas Relat…" at bounding box center [282, 173] width 565 height 260
type input "708509320952472"
click at [420, 165] on button "Filtrar" at bounding box center [432, 171] width 25 height 13
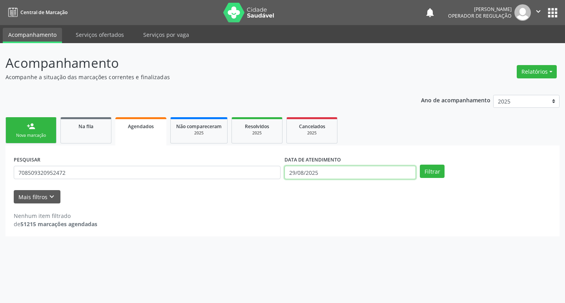
click at [327, 174] on input "29/08/2025" at bounding box center [349, 172] width 131 height 13
click at [420, 165] on button "Filtrar" at bounding box center [432, 171] width 25 height 13
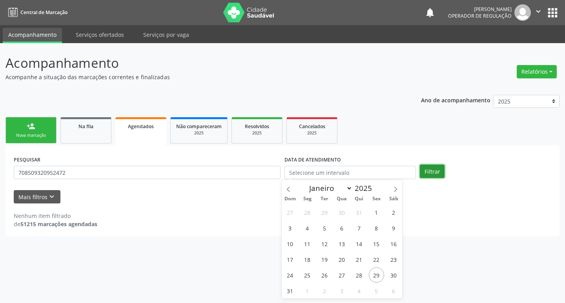
click at [431, 169] on button "Filtrar" at bounding box center [432, 171] width 25 height 13
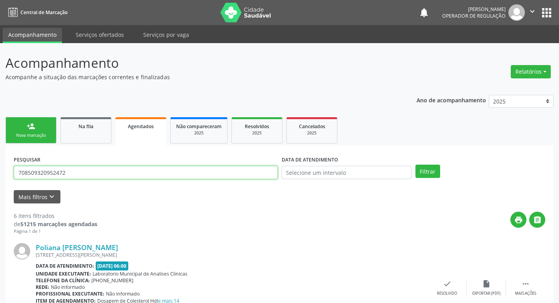
click at [67, 176] on input "708509320952472" at bounding box center [146, 172] width 264 height 13
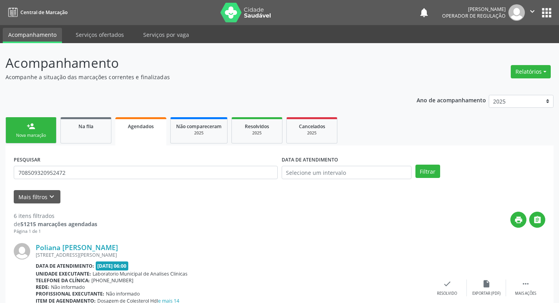
drag, startPoint x: 37, startPoint y: 120, endPoint x: 125, endPoint y: 73, distance: 99.9
click at [37, 120] on link "person_add Nova marcação" at bounding box center [30, 130] width 51 height 26
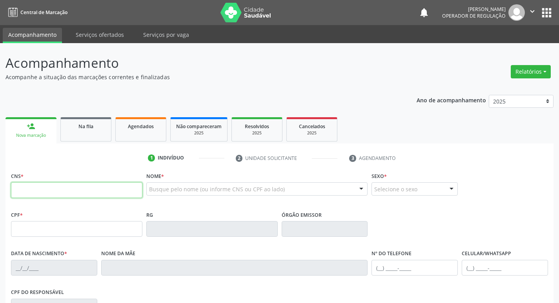
click at [83, 187] on input "text" at bounding box center [76, 190] width 131 height 16
paste input "708 5093 2095 2472"
type input "708 5093 2095 2472"
type input "094.328.674-39"
type input "28/02/1992"
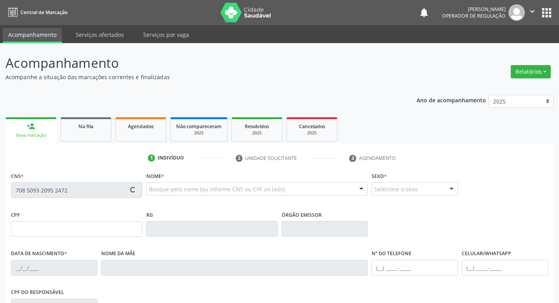
type input "Maria do Socorro da Silva Bezerra"
type input "(83) 99102-8675"
type input "395.201.964-04"
type input "33"
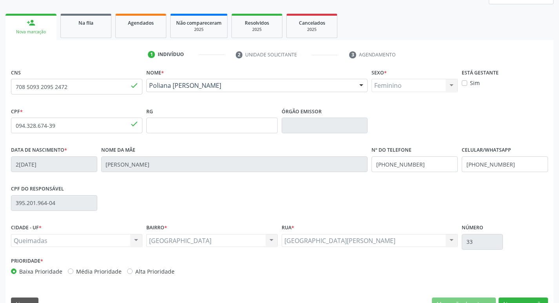
scroll to position [122, 0]
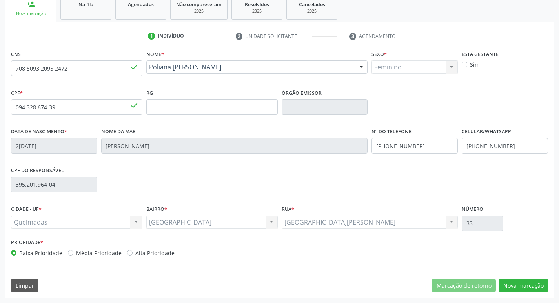
click at [533, 275] on div "CNS 708 5093 2095 2472 done Nome * Poliana Priscila da Silva Bezerra Poliana Pr…" at bounding box center [279, 173] width 548 height 250
click at [529, 284] on button "Nova marcação" at bounding box center [523, 285] width 49 height 13
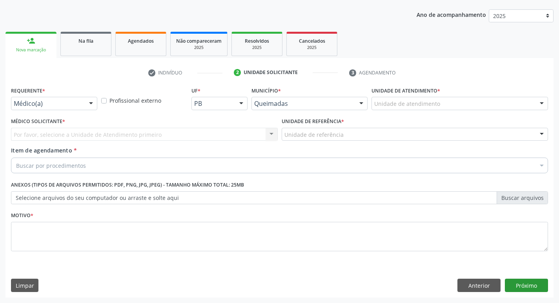
scroll to position [86, 0]
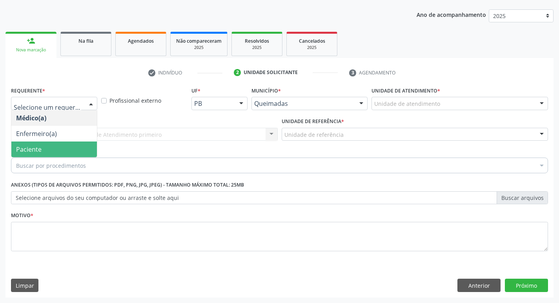
click at [53, 146] on span "Paciente" at bounding box center [54, 150] width 86 height 16
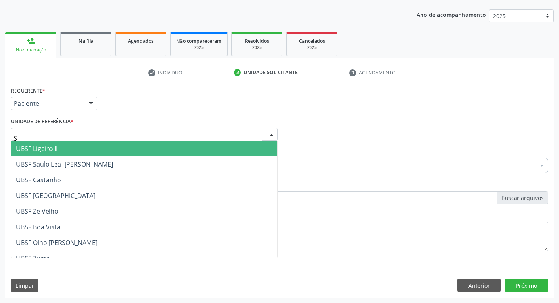
type input "SA"
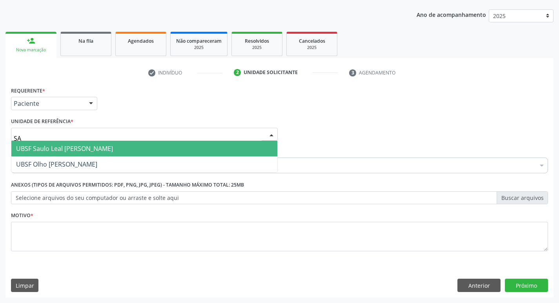
click at [50, 151] on span "UBSF Saulo Leal [PERSON_NAME]" at bounding box center [64, 148] width 97 height 9
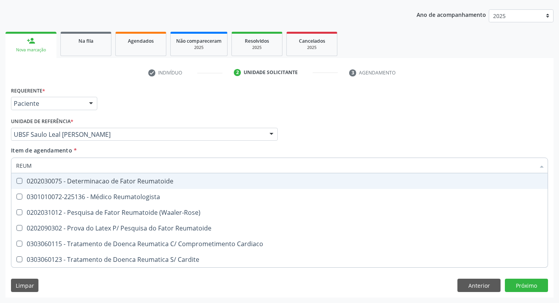
type input "REUMA"
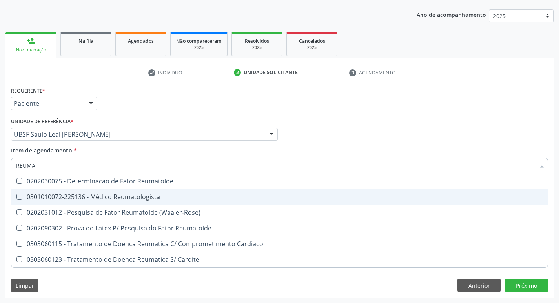
click at [53, 194] on div "0301010072-225136 - Médico Reumatologista" at bounding box center [279, 197] width 527 height 6
checkbox Reumatologista "true"
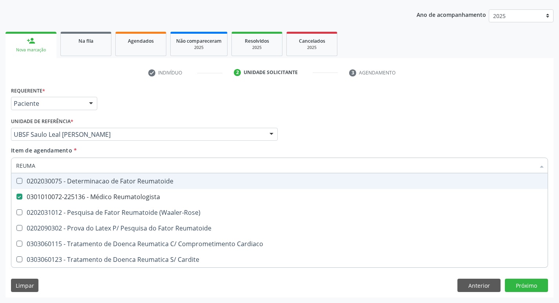
click at [152, 103] on div "Requerente * Paciente Médico(a) Enfermeiro(a) Paciente Nenhum resultado encontr…" at bounding box center [279, 100] width 541 height 31
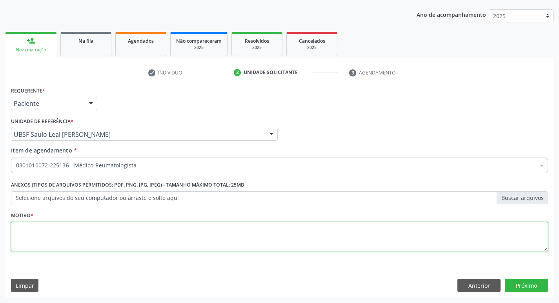
click at [69, 229] on textarea at bounding box center [279, 237] width 537 height 30
type textarea "RETORNO"
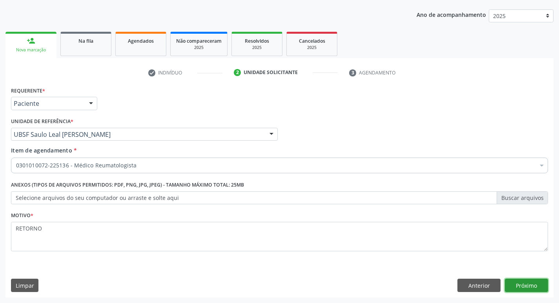
click at [527, 282] on button "Próximo" at bounding box center [526, 285] width 43 height 13
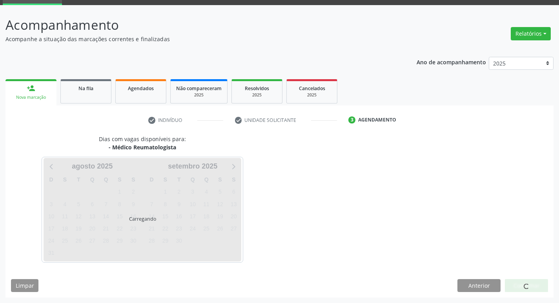
scroll to position [38, 0]
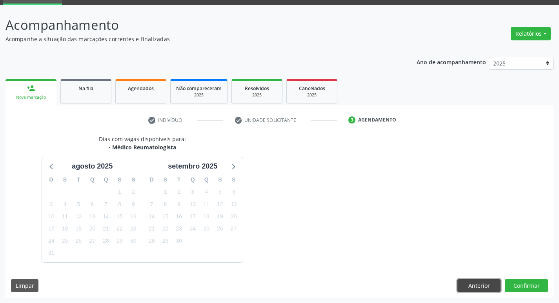
click at [474, 282] on button "Anterior" at bounding box center [478, 285] width 43 height 13
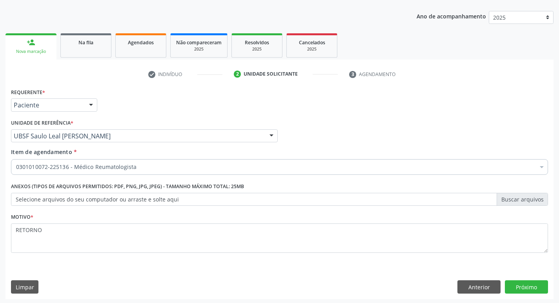
scroll to position [86, 0]
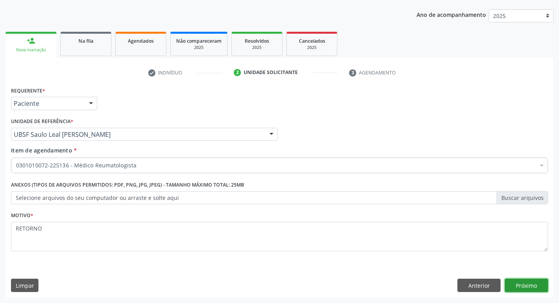
click at [522, 284] on button "Próximo" at bounding box center [526, 285] width 43 height 13
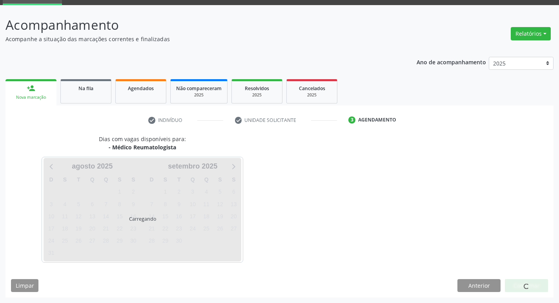
scroll to position [38, 0]
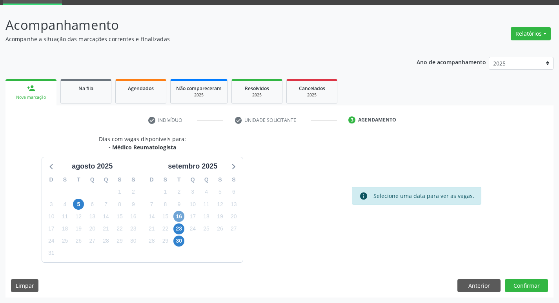
click at [179, 217] on span "16" at bounding box center [178, 216] width 11 height 11
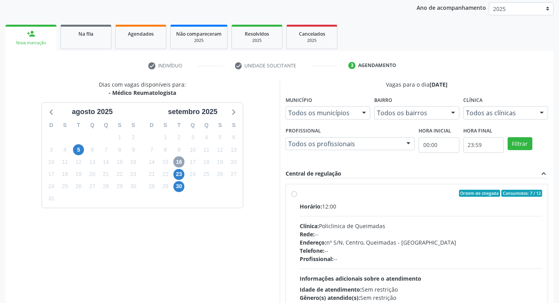
scroll to position [151, 0]
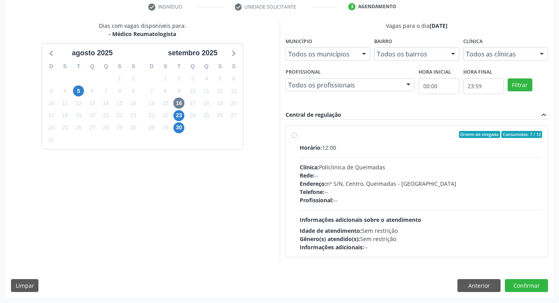
click at [357, 144] on div "Horário: 12:00" at bounding box center [421, 148] width 243 height 8
click at [297, 138] on input "Ordem de chegada Consumidos: 7 / 12 Horário: 12:00 Clínica: Policlinica de Quei…" at bounding box center [294, 134] width 5 height 7
radio input "true"
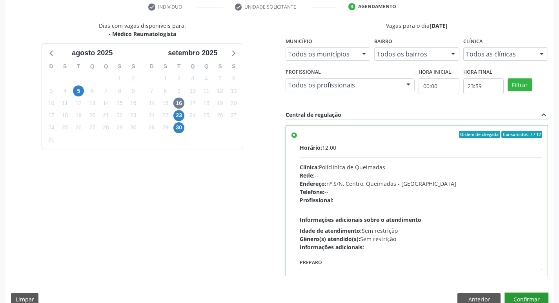
click at [528, 297] on button "Confirmar" at bounding box center [526, 299] width 43 height 13
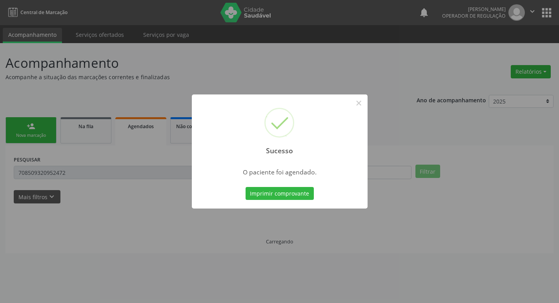
scroll to position [0, 0]
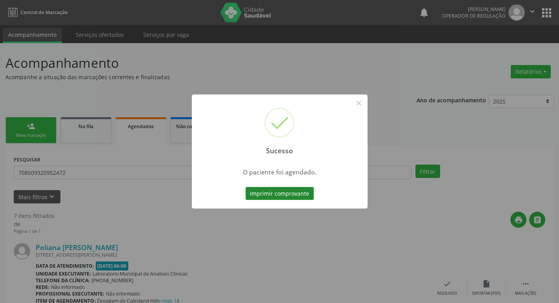
click at [292, 198] on button "Imprimir comprovante" at bounding box center [280, 193] width 68 height 13
